Goal: Transaction & Acquisition: Purchase product/service

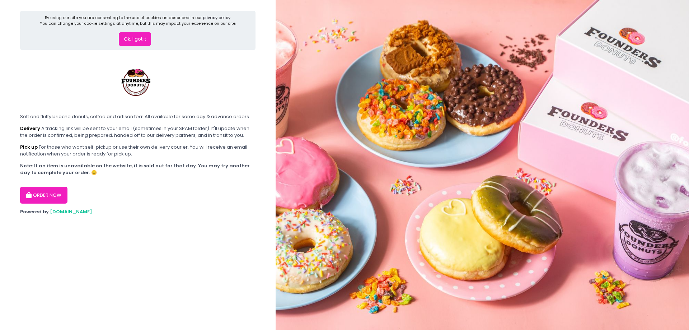
click at [44, 198] on button "ORDER NOW" at bounding box center [43, 195] width 47 height 17
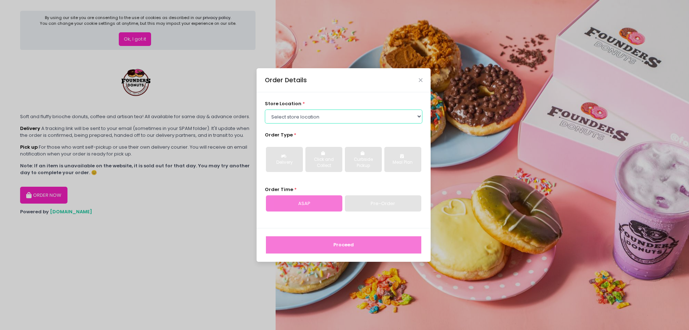
click at [301, 121] on select "Select store location Founders Donuts - [PERSON_NAME] Founders Donuts - [GEOGRA…" at bounding box center [344, 116] width 158 height 14
select select "61a2022e41b39c710272d16a"
click at [265, 109] on select "Select store location Founders Donuts - [PERSON_NAME] Founders Donuts - [GEOGRA…" at bounding box center [344, 116] width 158 height 14
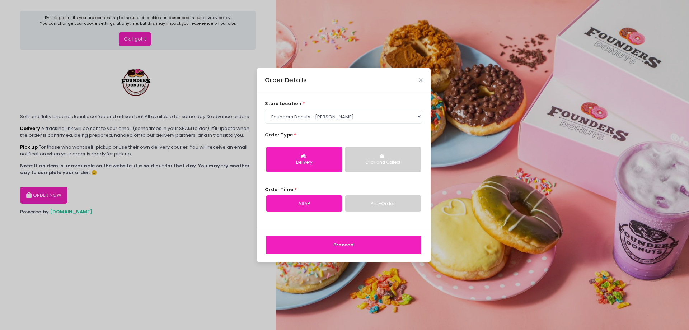
click at [362, 197] on link "Pre-Order" at bounding box center [383, 203] width 76 height 17
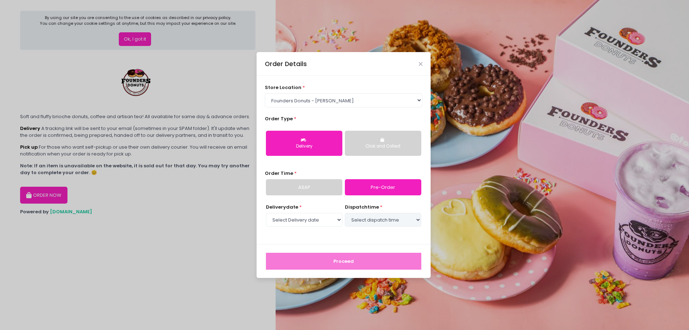
select select "[DATE]"
click at [299, 219] on select "Select Delivery date [DATE] [DATE] [DATE] [DATE] [DATE] [DATE] [DATE] [DATE] [D…" at bounding box center [304, 220] width 76 height 14
click at [376, 216] on select "Select dispatch time 11:30 AM - 12:00 PM 12:00 PM - 12:30 PM 12:30 PM - 01:00 P…" at bounding box center [383, 220] width 76 height 14
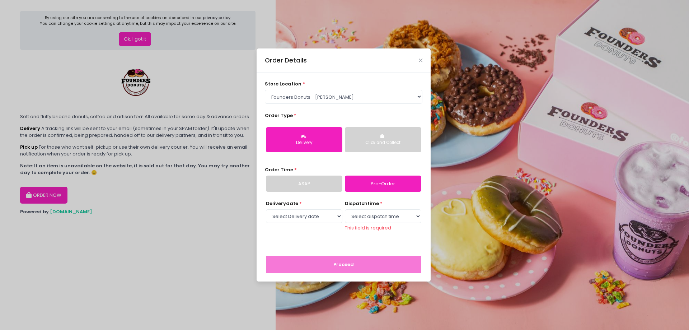
click at [303, 182] on link "ASAP" at bounding box center [304, 183] width 76 height 17
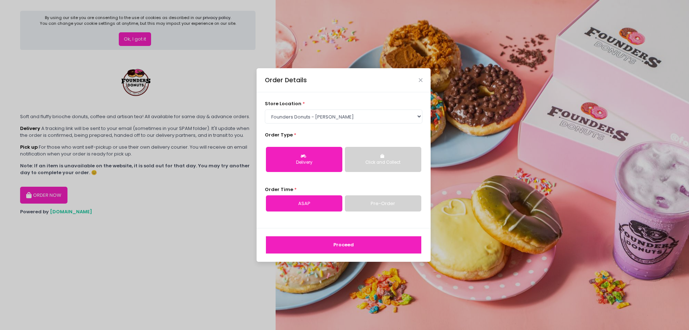
click at [317, 243] on button "Proceed" at bounding box center [343, 244] width 155 height 17
